Goal: Navigation & Orientation: Find specific page/section

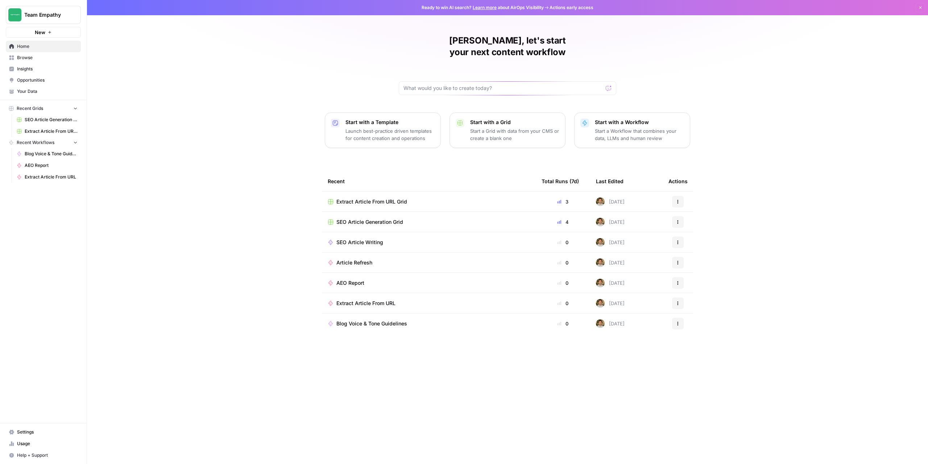
click at [20, 65] on link "Insights" at bounding box center [43, 69] width 75 height 12
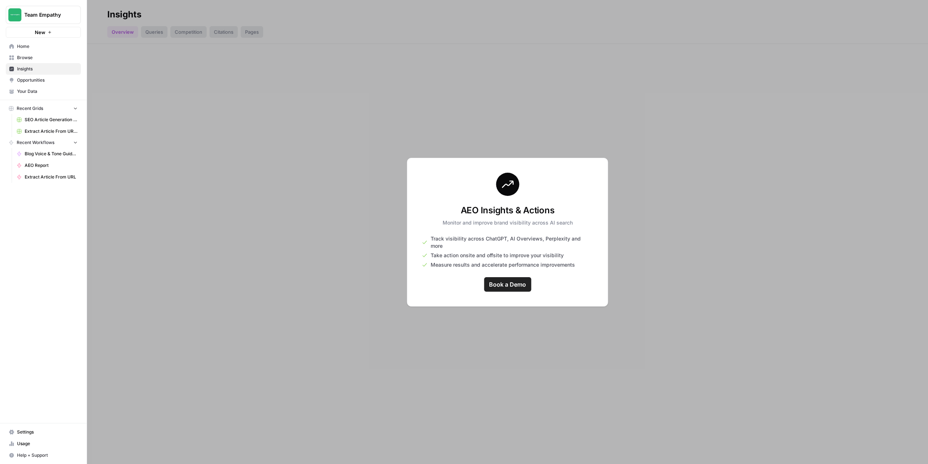
click at [29, 57] on span "Browse" at bounding box center [47, 57] width 61 height 7
